Goal: Task Accomplishment & Management: Manage account settings

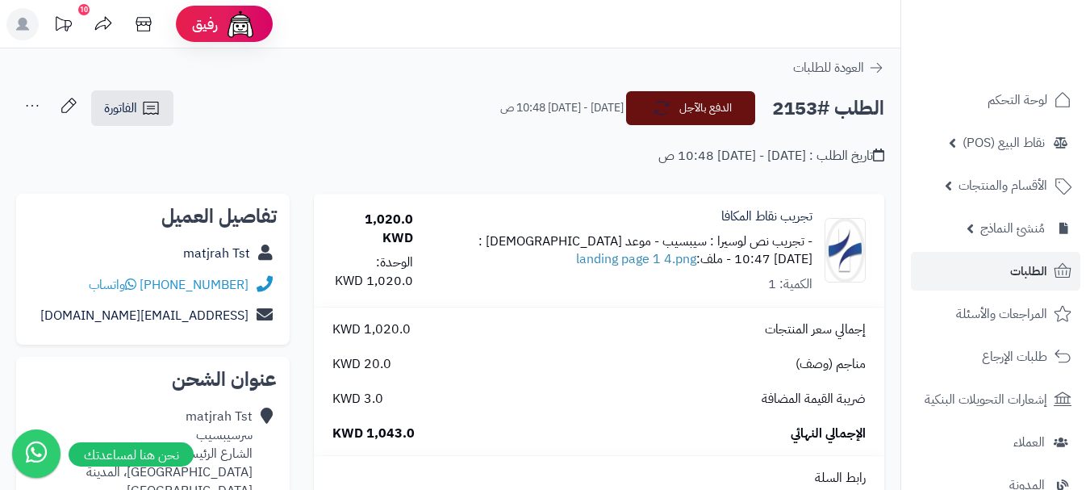
scroll to position [726, 0]
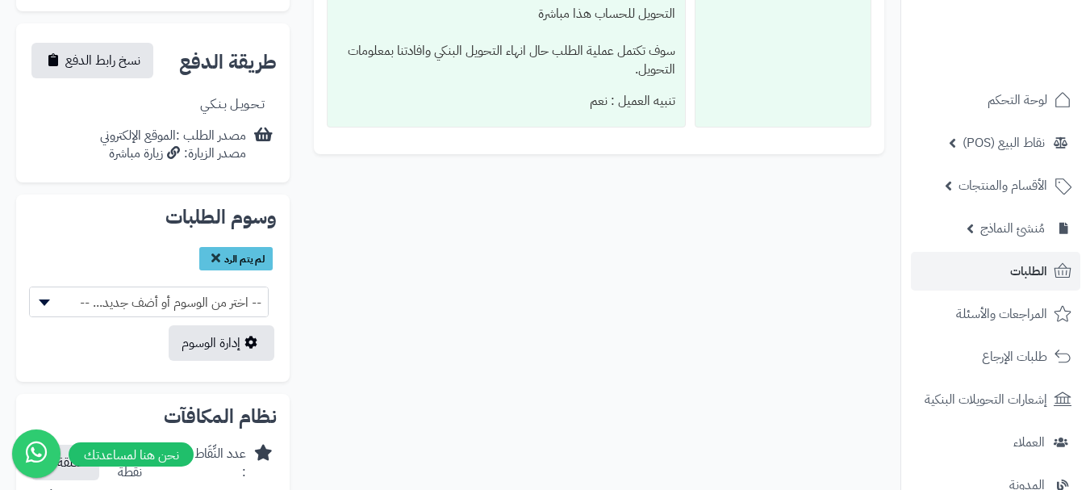
click at [141, 287] on span "-- اختر من الوسوم أو أضف جديد... --" at bounding box center [149, 302] width 238 height 31
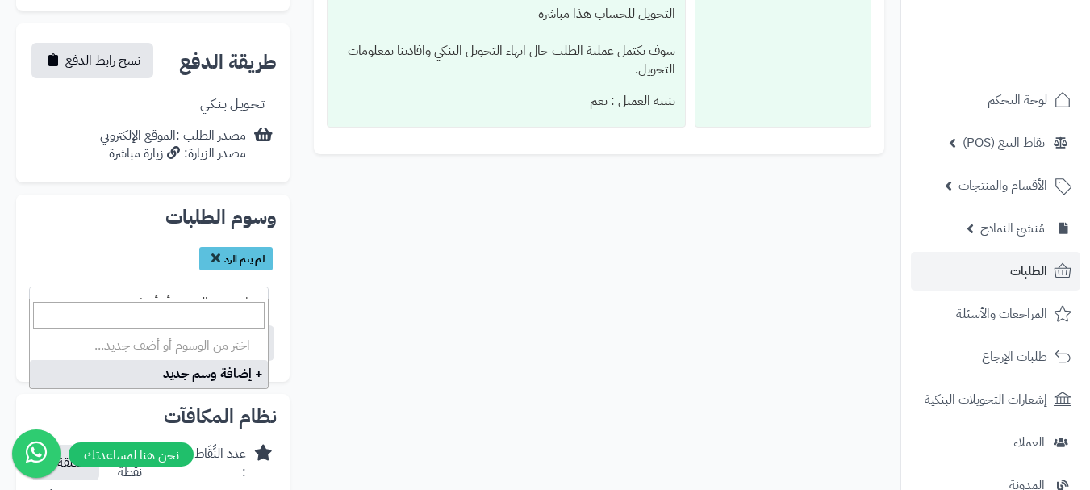
click at [140, 287] on span "-- اختر من الوسوم أو أضف جديد... --" at bounding box center [149, 302] width 238 height 31
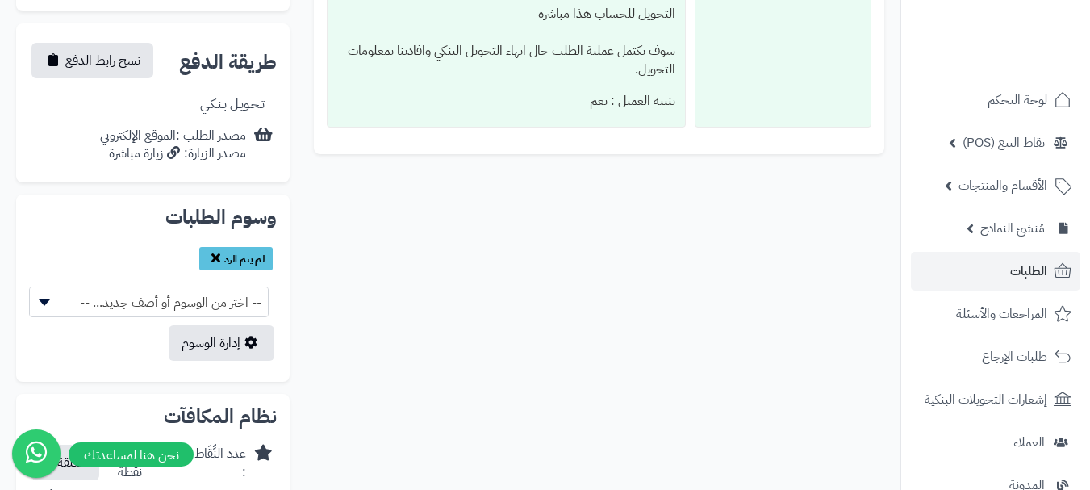
click at [211, 251] on icon at bounding box center [215, 257] width 9 height 13
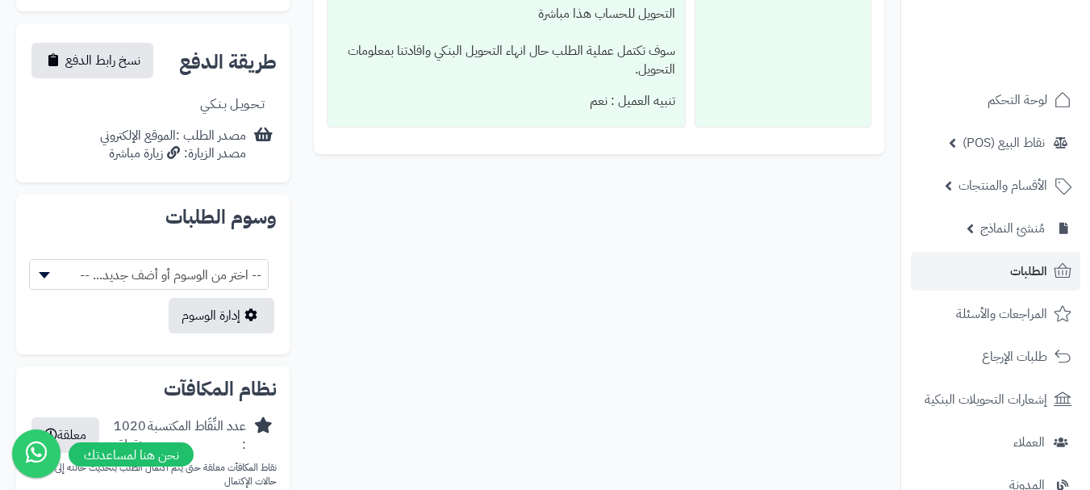
click at [196, 260] on span "-- اختر من الوسوم أو أضف جديد... --" at bounding box center [149, 275] width 238 height 31
click at [202, 260] on span "-- اختر من الوسوم أو أضف جديد... --" at bounding box center [149, 275] width 238 height 31
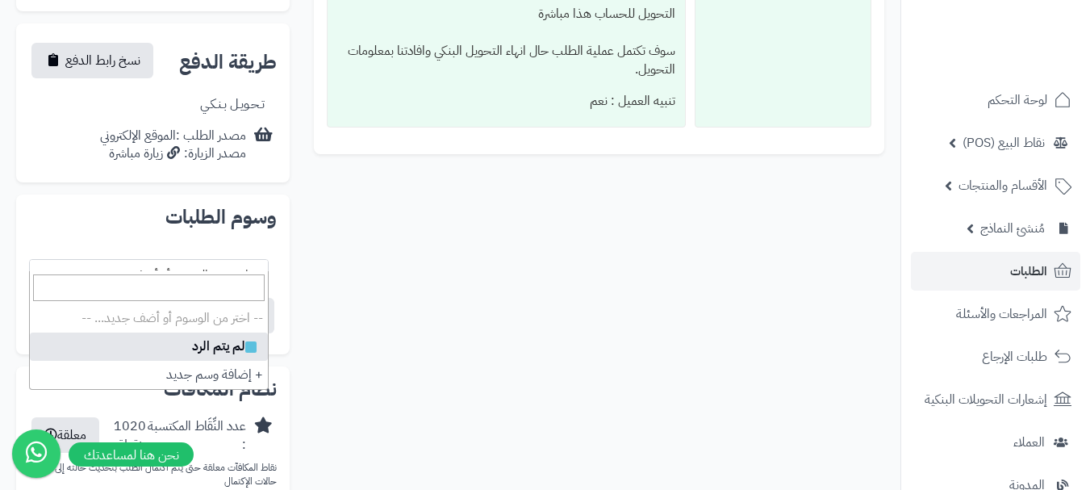
select select
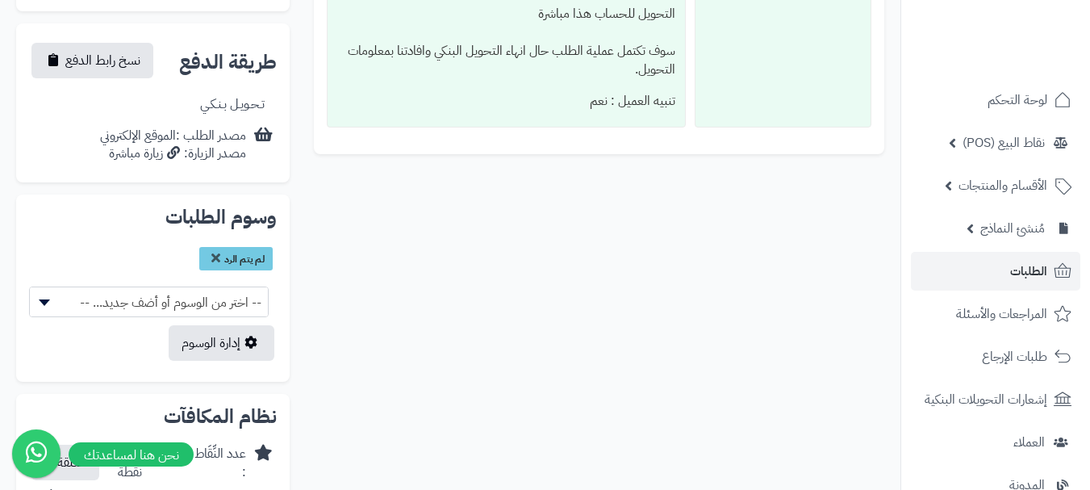
click at [380, 259] on div "**********" at bounding box center [450, 4] width 893 height 1074
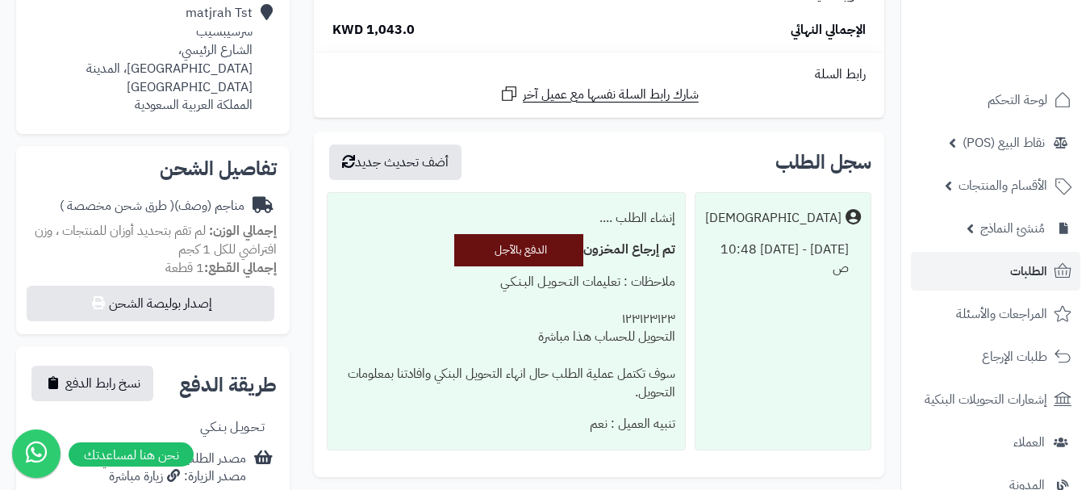
scroll to position [0, 0]
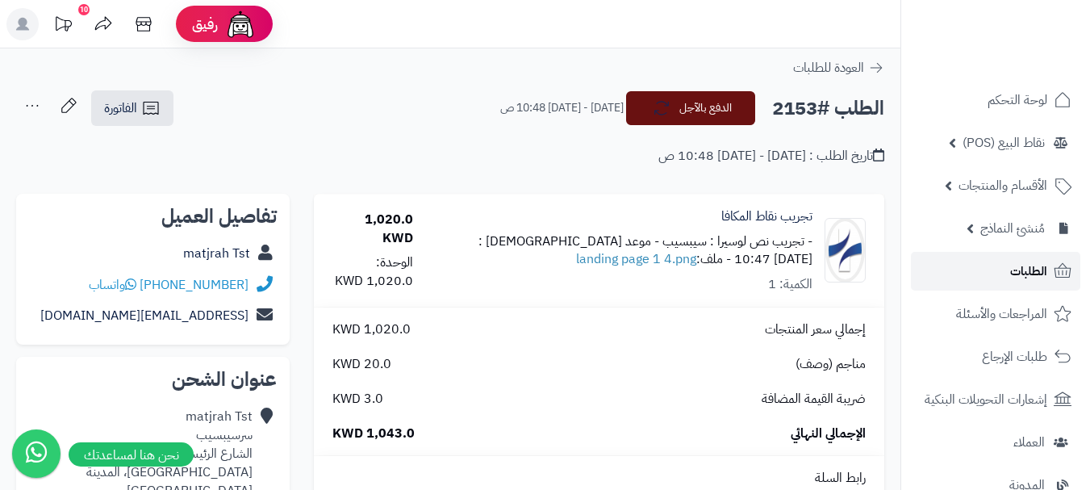
click at [1015, 275] on span "الطلبات" at bounding box center [1028, 271] width 37 height 23
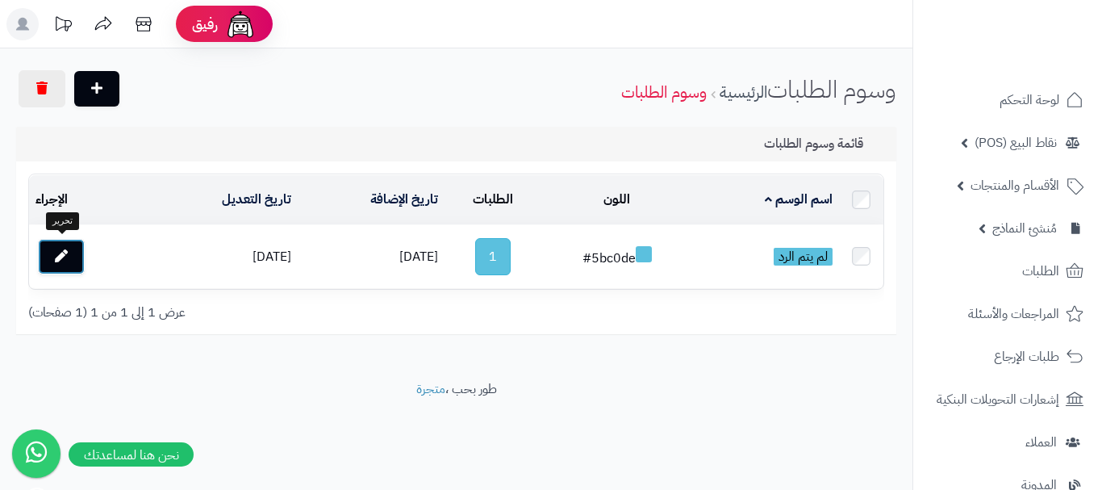
click at [64, 251] on icon at bounding box center [61, 255] width 13 height 13
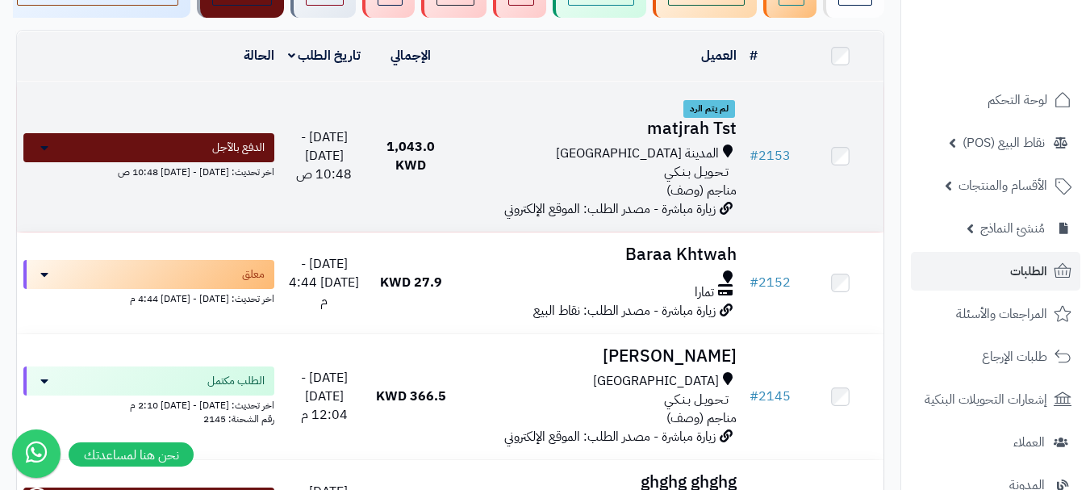
scroll to position [161, 0]
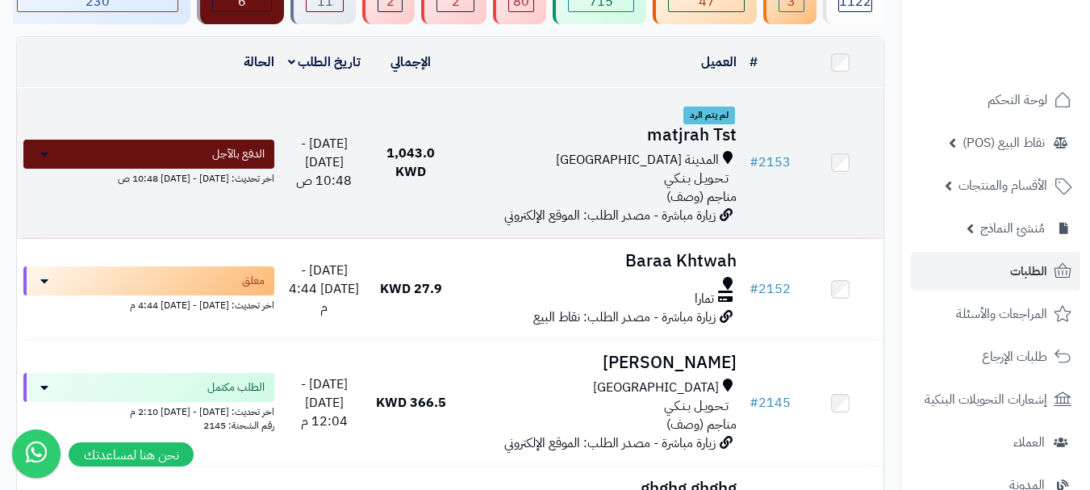
click at [630, 156] on td "لم يتم الرد matjrah Tst المدينة المنورة تـحـويـل بـنـكـي مناجم (وصف) زيارة مباش…" at bounding box center [598, 163] width 289 height 150
click at [651, 138] on h3 "matjrah Tst" at bounding box center [599, 135] width 276 height 19
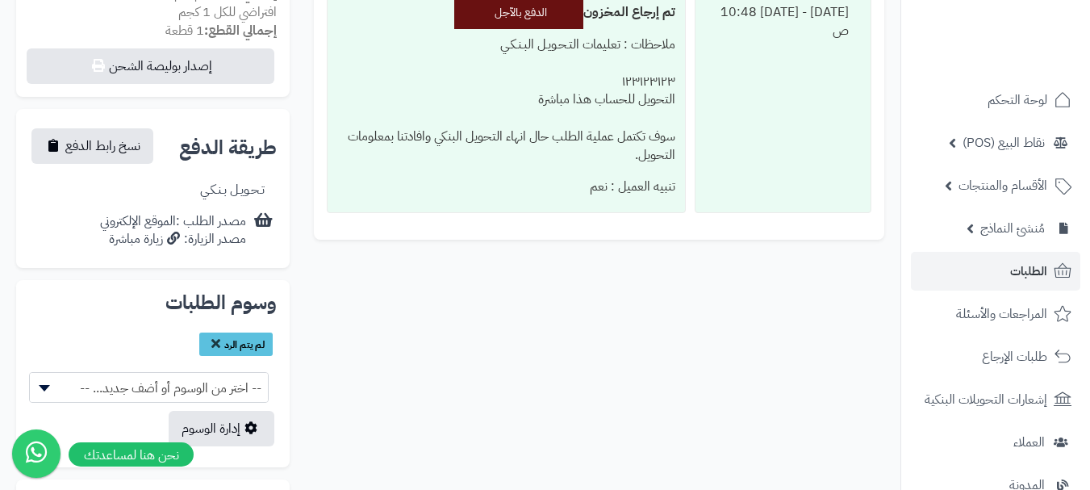
scroll to position [726, 0]
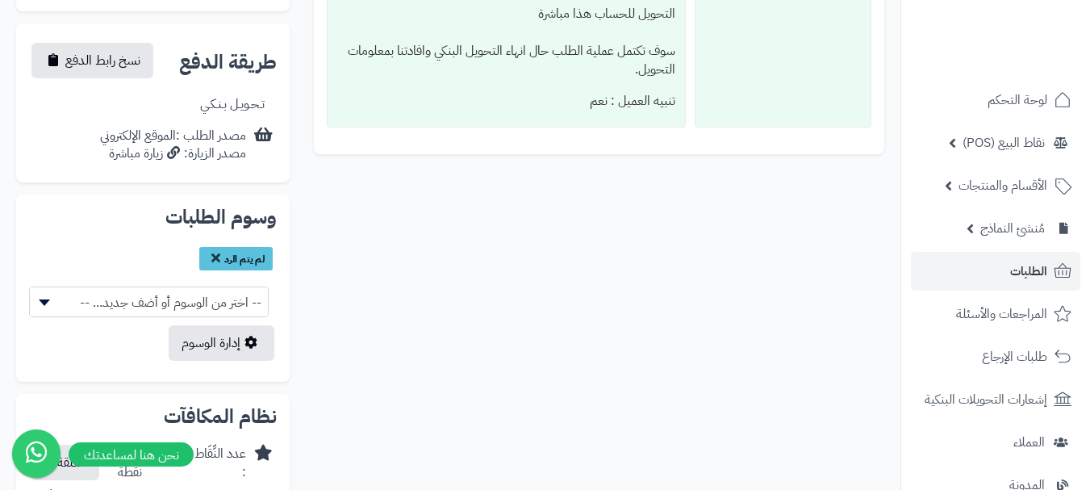
drag, startPoint x: 224, startPoint y: 237, endPoint x: 122, endPoint y: 251, distance: 102.6
click at [122, 251] on div "لم يتم الرد" at bounding box center [153, 260] width 248 height 27
click at [136, 247] on div "لم يتم الرد" at bounding box center [153, 260] width 248 height 27
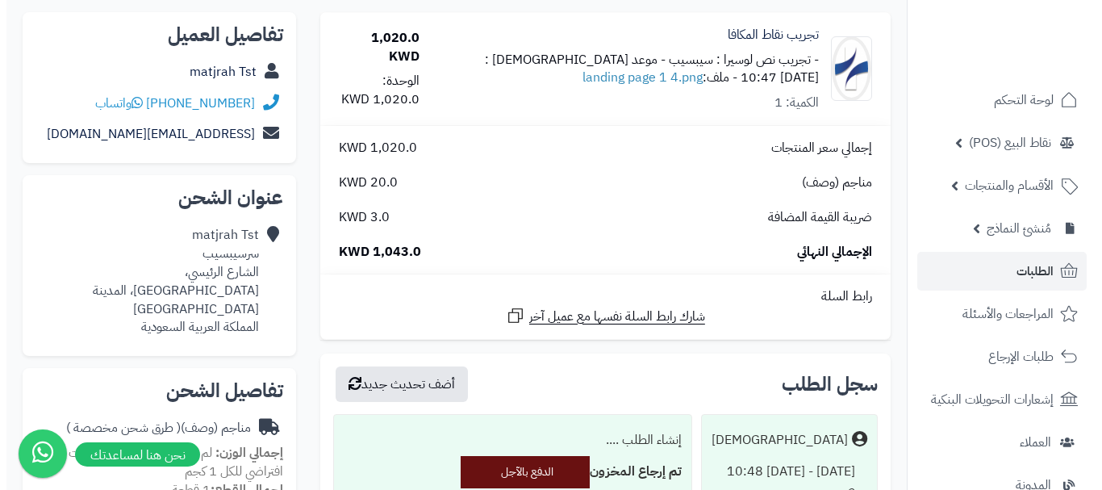
scroll to position [0, 0]
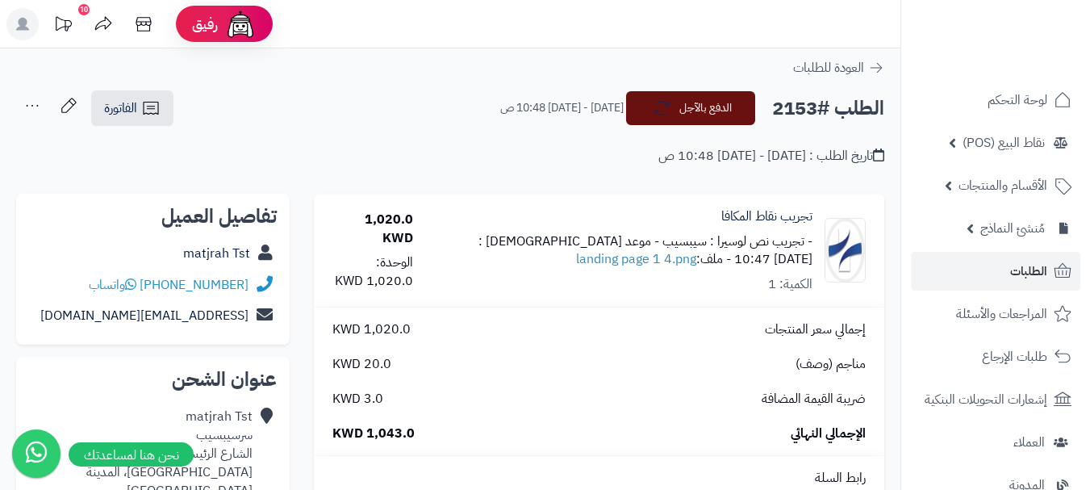
click at [40, 108] on icon at bounding box center [32, 106] width 32 height 32
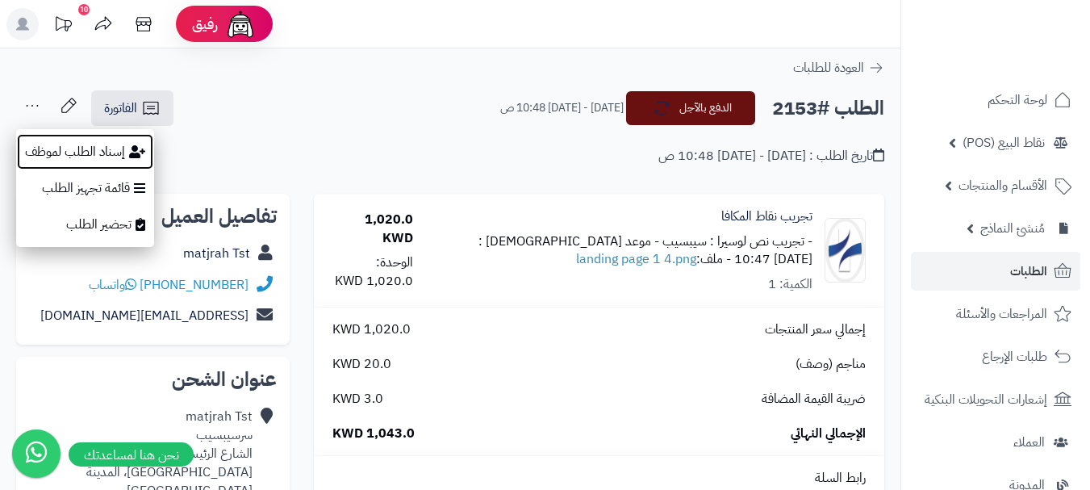
drag, startPoint x: 78, startPoint y: 161, endPoint x: 274, endPoint y: 198, distance: 198.8
click at [253, 140] on div "الطلب #2153 الدفع بالآجل الثلاثاء - ١٢ أغسطس ٢٠٢٥ - 10:48 ص الفاتورة طباعة الفا…" at bounding box center [450, 128] width 901 height 76
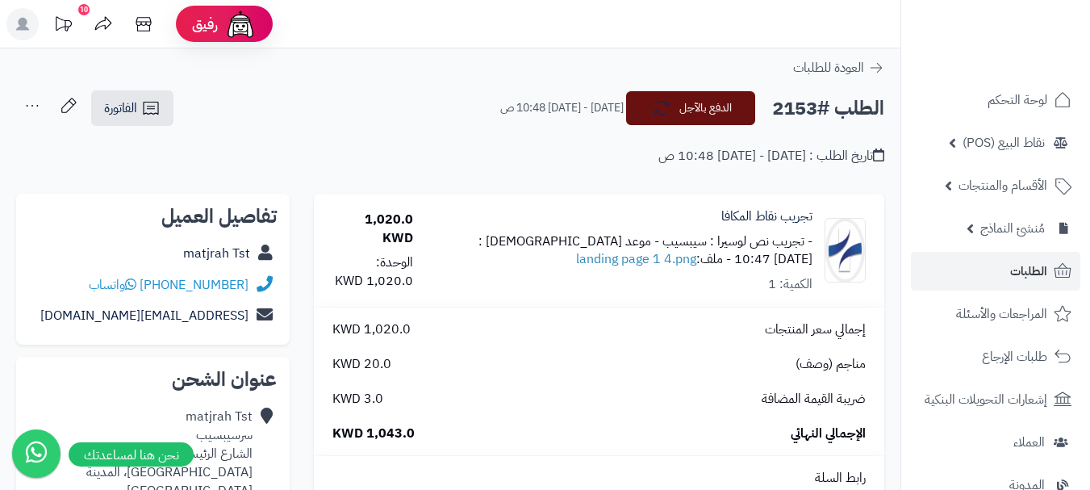
click at [23, 101] on icon at bounding box center [32, 106] width 32 height 32
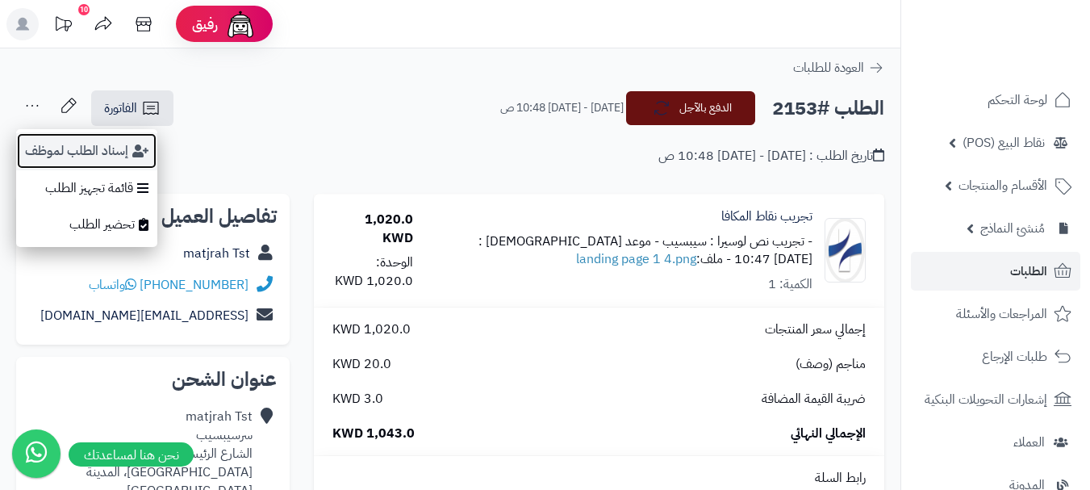
click at [75, 146] on button "إسناد الطلب لموظف" at bounding box center [86, 150] width 141 height 37
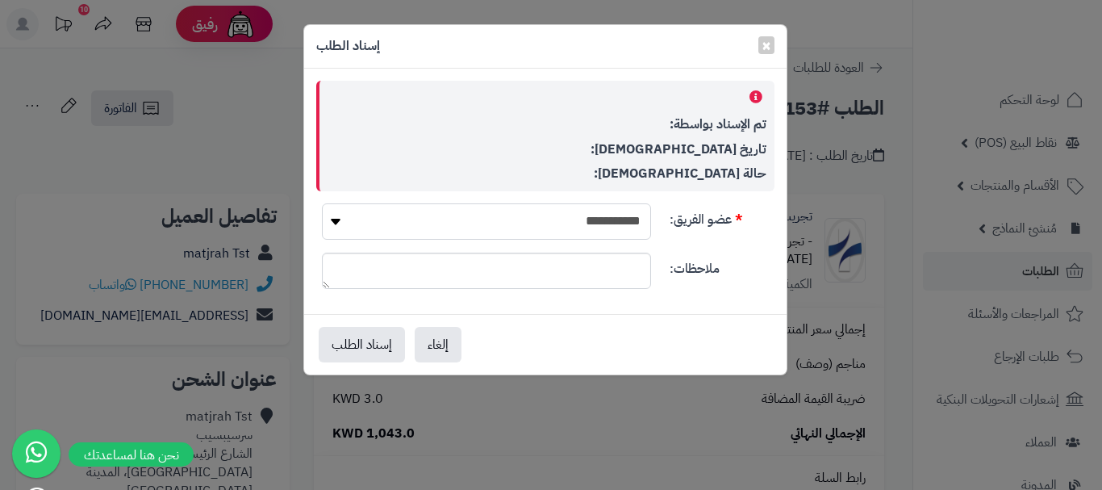
click at [613, 225] on select "**********" at bounding box center [486, 221] width 329 height 36
click at [618, 225] on select "**********" at bounding box center [486, 221] width 329 height 36
select select "**"
click at [322, 203] on select "**********" at bounding box center [486, 221] width 329 height 36
click at [619, 260] on textarea "ملاحظات:" at bounding box center [486, 271] width 329 height 36
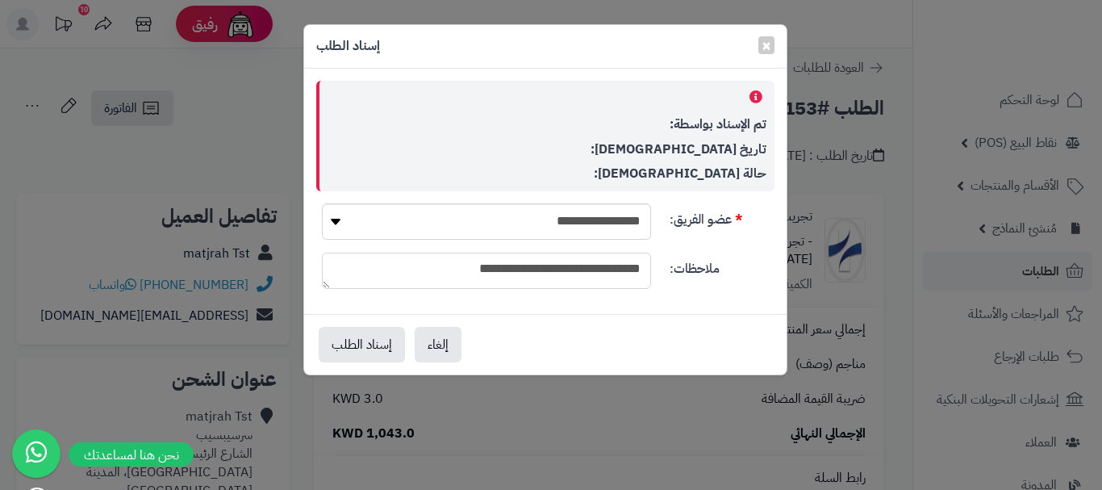
type textarea "**********"
click at [674, 362] on div "إلغاء إسناد الطلب" at bounding box center [545, 344] width 483 height 61
